Goal: Task Accomplishment & Management: Complete application form

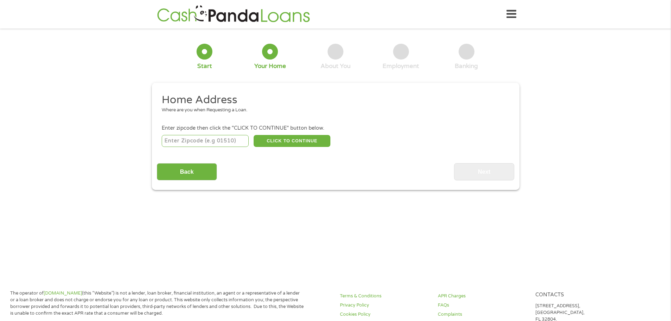
click at [237, 140] on input "number" at bounding box center [205, 141] width 87 height 12
type input "78003"
select select "[US_STATE]"
click at [284, 138] on button "CLICK TO CONTINUE" at bounding box center [292, 141] width 77 height 12
type input "78003"
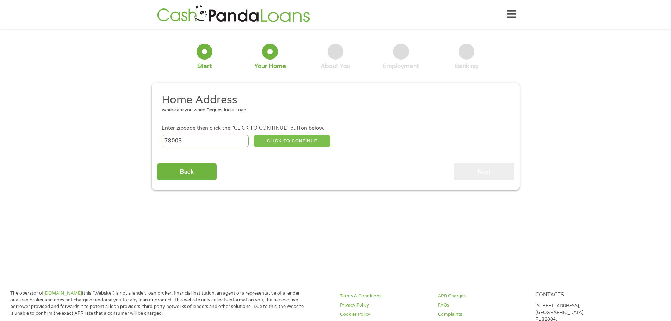
type input "Bandera"
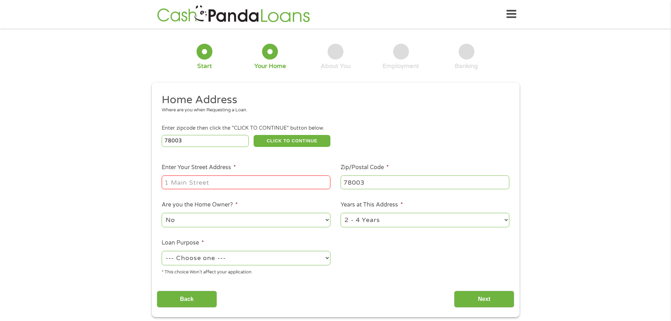
click at [261, 176] on input "Enter Your Street Address *" at bounding box center [246, 181] width 169 height 13
type input "[STREET_ADDRESS]"
click at [252, 257] on select "--- Choose one --- Pay Bills Debt Consolidation Home Improvement Major Purchase…" at bounding box center [246, 258] width 169 height 14
select select "debtconsolidation"
click at [162, 251] on select "--- Choose one --- Pay Bills Debt Consolidation Home Improvement Major Purchase…" at bounding box center [246, 258] width 169 height 14
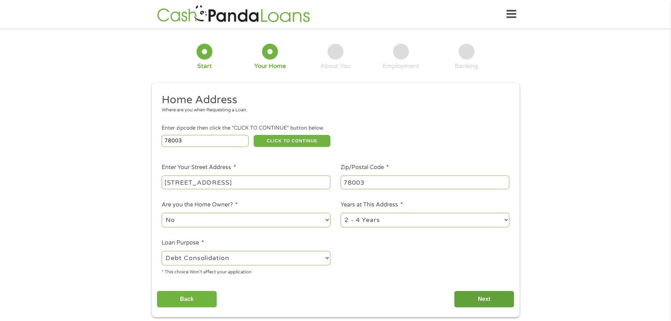
click at [472, 300] on input "Next" at bounding box center [484, 299] width 60 height 17
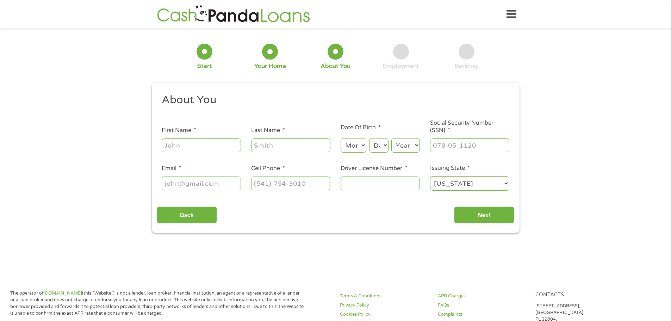
scroll to position [3, 3]
click at [215, 148] on input "First Name *" at bounding box center [201, 144] width 79 height 13
type input "[PERSON_NAME]"
type input "[EMAIL_ADDRESS][DOMAIN_NAME]"
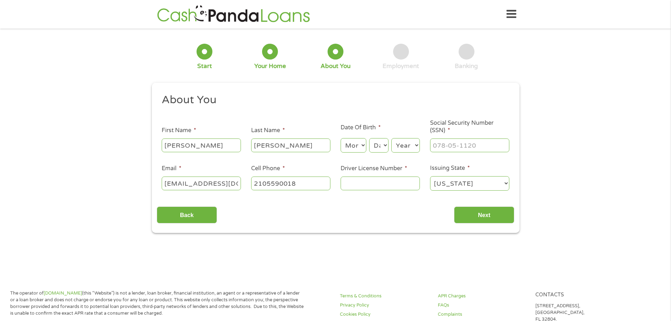
type input "[PHONE_NUMBER]"
click at [347, 141] on select "Month 1 2 3 4 5 6 7 8 9 10 11 12" at bounding box center [354, 145] width 26 height 14
select select "9"
click at [341, 138] on select "Month 1 2 3 4 5 6 7 8 9 10 11 12" at bounding box center [354, 145] width 26 height 14
click at [378, 146] on select "Day 1 2 3 4 5 6 7 8 9 10 11 12 13 14 15 16 17 18 19 20 21 22 23 24 25 26 27 28 …" at bounding box center [378, 145] width 19 height 14
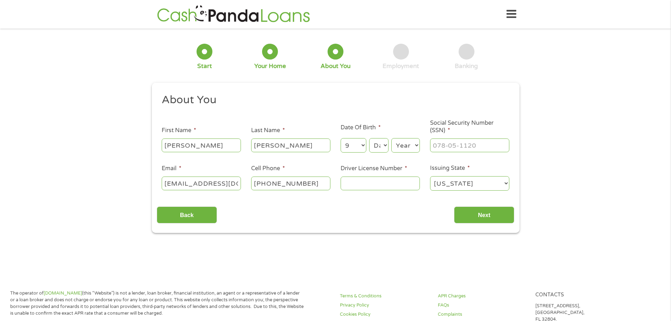
select select "4"
click at [369, 138] on select "Day 1 2 3 4 5 6 7 8 9 10 11 12 13 14 15 16 17 18 19 20 21 22 23 24 25 26 27 28 …" at bounding box center [378, 145] width 19 height 14
click at [410, 143] on select "Year [DATE] 2006 2005 2004 2003 2002 2001 2000 1999 1998 1997 1996 1995 1994 19…" at bounding box center [405, 145] width 29 height 14
select select "1975"
click at [391, 138] on select "Year [DATE] 2006 2005 2004 2003 2002 2001 2000 1999 1998 1997 1996 1995 1994 19…" at bounding box center [405, 145] width 29 height 14
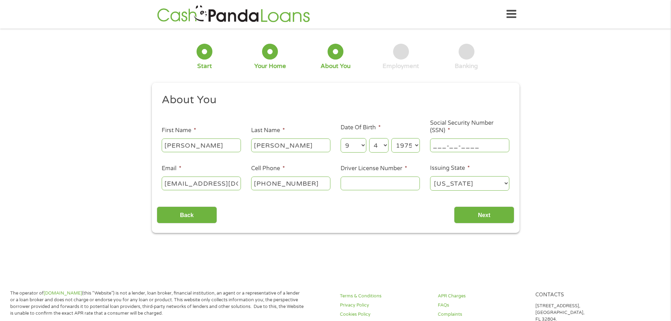
click at [441, 139] on input "___-__-____" at bounding box center [469, 144] width 79 height 13
type input "467-89-4283"
click at [362, 184] on input "Driver License Number *" at bounding box center [380, 182] width 79 height 13
type input "03485374"
click at [373, 203] on div "Back Next" at bounding box center [336, 212] width 358 height 22
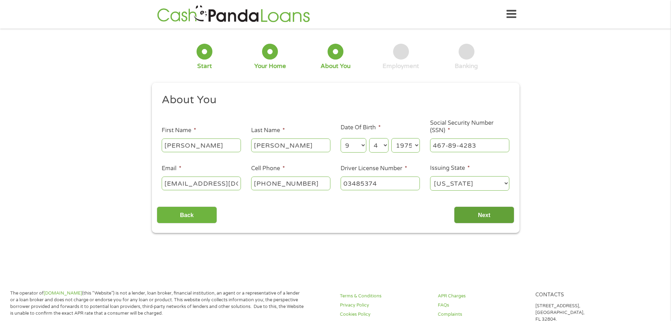
click at [475, 216] on input "Next" at bounding box center [484, 214] width 60 height 17
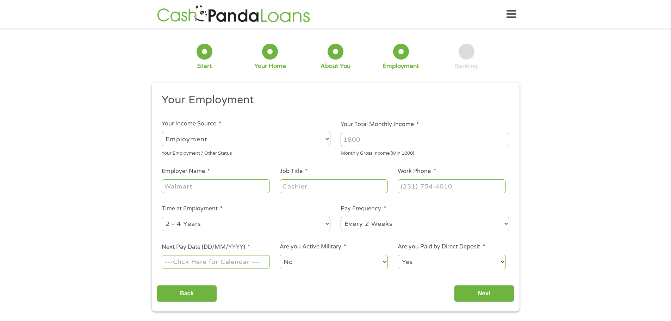
click at [222, 137] on select "--- Choose one --- Employment [DEMOGRAPHIC_DATA] Benefits" at bounding box center [246, 139] width 169 height 14
click at [162, 132] on select "--- Choose one --- Employment [DEMOGRAPHIC_DATA] Benefits" at bounding box center [246, 139] width 169 height 14
click at [227, 146] on select "--- Choose one --- Employment [DEMOGRAPHIC_DATA] Benefits" at bounding box center [246, 139] width 169 height 14
select select "fullTime"
click at [162, 132] on select "--- Choose one --- Employment [DEMOGRAPHIC_DATA] Benefits" at bounding box center [246, 139] width 169 height 14
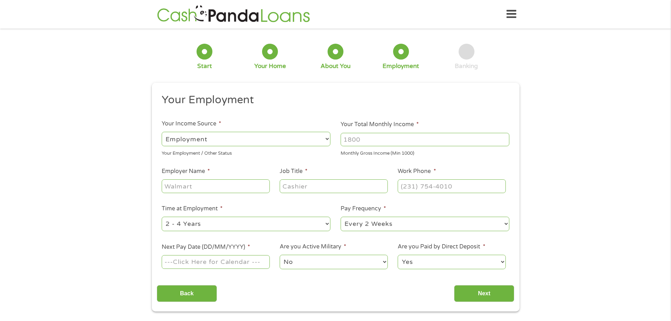
click at [237, 140] on select "--- Choose one --- Employment [DEMOGRAPHIC_DATA] Benefits" at bounding box center [246, 139] width 169 height 14
click at [162, 132] on select "--- Choose one --- Employment [DEMOGRAPHIC_DATA] Benefits" at bounding box center [246, 139] width 169 height 14
click at [358, 141] on input "Your Total Monthly Income *" at bounding box center [425, 139] width 169 height 13
type input "10000"
click at [214, 188] on input "Employer Name *" at bounding box center [216, 185] width 108 height 13
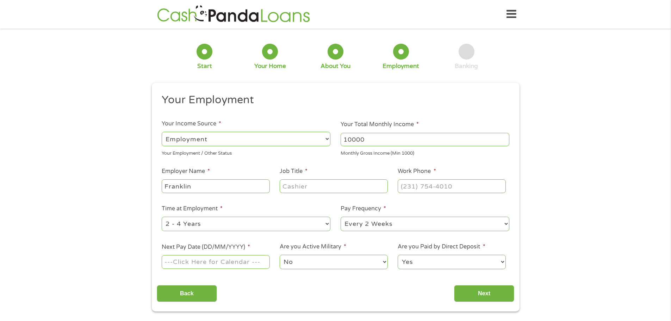
type input "Franklin"
click at [303, 185] on input "Job Title *" at bounding box center [334, 185] width 108 height 13
type input "Project Manager"
click at [430, 184] on input "(___) ___-____" at bounding box center [452, 185] width 108 height 13
click at [417, 188] on input "(___) __2-1048" at bounding box center [452, 185] width 108 height 13
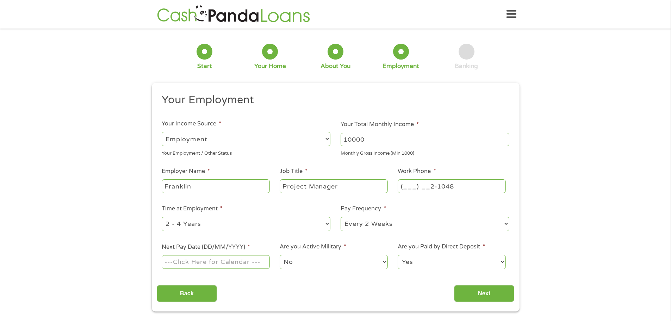
drag, startPoint x: 460, startPoint y: 183, endPoint x: 390, endPoint y: 186, distance: 69.8
click at [390, 186] on ul "Your Employment Your Income Source * --- Choose one --- Employment [DEMOGRAPHIC…" at bounding box center [336, 184] width 358 height 182
type input "[PHONE_NUMBER]"
click at [356, 225] on select "--- Choose one --- Every 2 Weeks Every Week Monthly Semi-Monthly" at bounding box center [425, 224] width 169 height 14
select select "semimonthly"
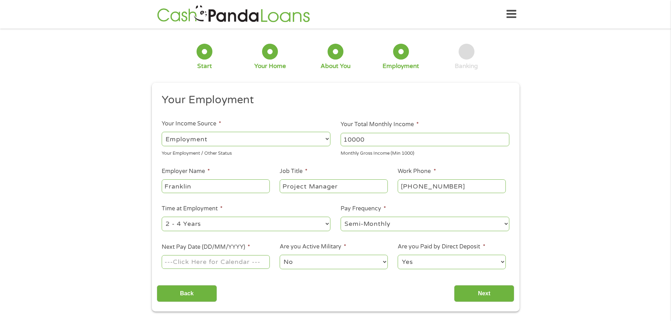
click at [341, 217] on select "--- Choose one --- Every 2 Weeks Every Week Monthly Semi-Monthly" at bounding box center [425, 224] width 169 height 14
click at [245, 265] on input "Next Pay Date (DD/MM/YYYY) *" at bounding box center [216, 261] width 108 height 13
type input "[DATE]"
click at [304, 261] on select "No Yes" at bounding box center [334, 262] width 108 height 14
click at [400, 277] on div "Your Employment Your Income Source * --- Choose one --- Employment [DEMOGRAPHIC…" at bounding box center [336, 197] width 358 height 209
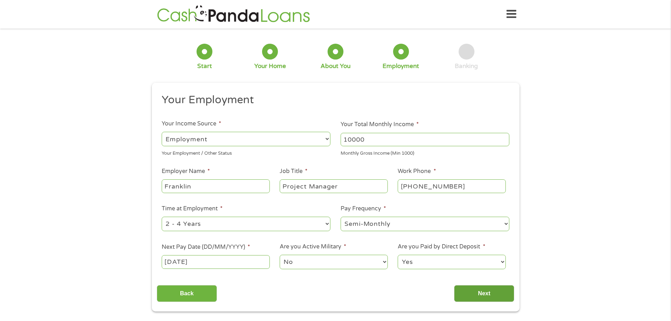
click at [472, 291] on input "Next" at bounding box center [484, 293] width 60 height 17
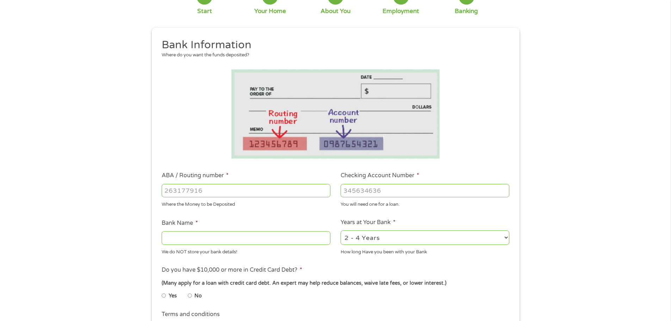
scroll to position [70, 0]
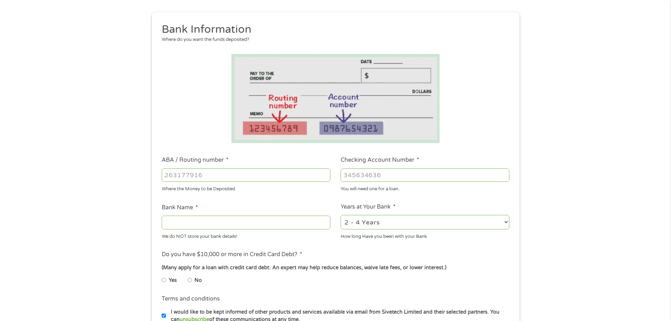
drag, startPoint x: 228, startPoint y: 174, endPoint x: 138, endPoint y: 180, distance: 89.3
click at [138, 180] on div "1 Start 2 Your Home 3 About You 4 Employment 5 Banking 6 This field is hidden w…" at bounding box center [335, 186] width 671 height 447
type input "111900659"
type input "[PERSON_NAME] FARGO BANK"
type input "111900659"
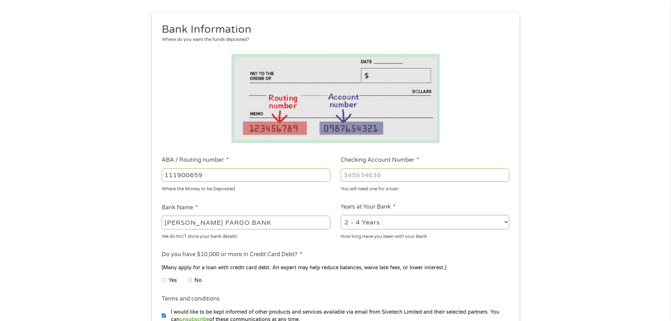
click at [355, 167] on div at bounding box center [425, 175] width 169 height 16
click at [356, 171] on input "Checking Account Number *" at bounding box center [425, 174] width 169 height 13
type input "0612527416"
click at [316, 199] on ul "Bank Information Where do you want the funds deposited? ABA / Routing number * …" at bounding box center [336, 198] width 358 height 351
click at [366, 224] on select "2 - 4 Years 6 - 12 Months 1 - 2 Years Over 4 Years" at bounding box center [425, 222] width 169 height 14
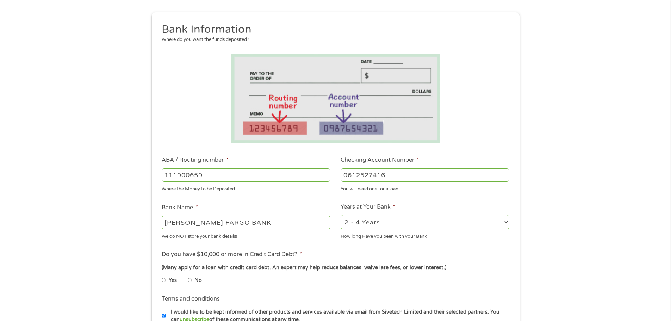
select select "60months"
click at [341, 215] on select "2 - 4 Years 6 - 12 Months 1 - 2 Years Over 4 Years" at bounding box center [425, 222] width 169 height 14
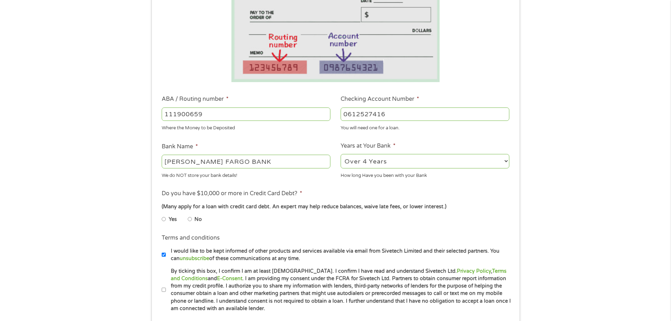
scroll to position [141, 0]
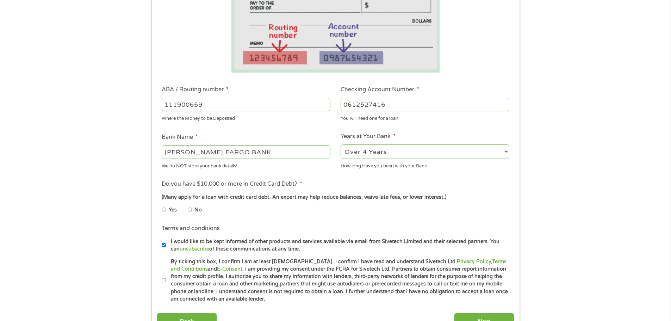
click at [193, 207] on li "No" at bounding box center [200, 210] width 25 height 14
click at [191, 209] on input "No" at bounding box center [190, 209] width 4 height 11
radio input "true"
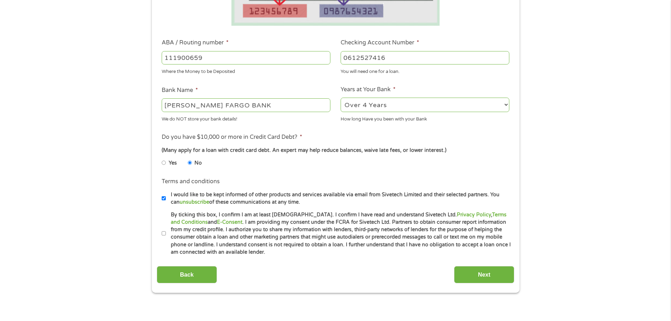
scroll to position [211, 0]
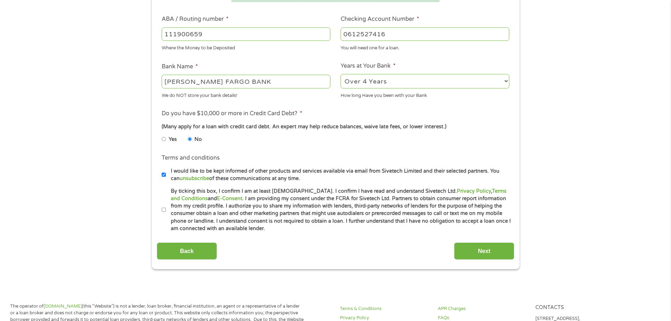
click at [166, 212] on label "By ticking this box, I confirm I am at least [DEMOGRAPHIC_DATA]. I confirm I ha…" at bounding box center [339, 209] width 346 height 45
click at [166, 212] on input "By ticking this box, I confirm I am at least [DEMOGRAPHIC_DATA]. I confirm I ha…" at bounding box center [164, 209] width 4 height 11
checkbox input "true"
click at [475, 254] on input "Next" at bounding box center [484, 250] width 60 height 17
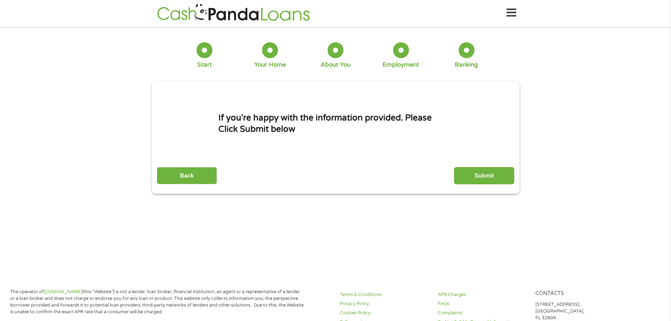
scroll to position [0, 0]
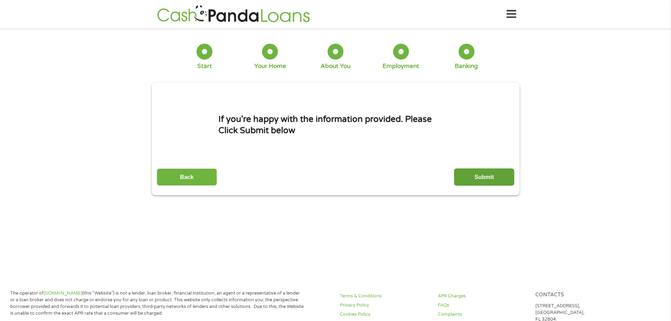
click at [473, 176] on input "Submit" at bounding box center [484, 176] width 60 height 17
